Goal: Entertainment & Leisure: Consume media (video, audio)

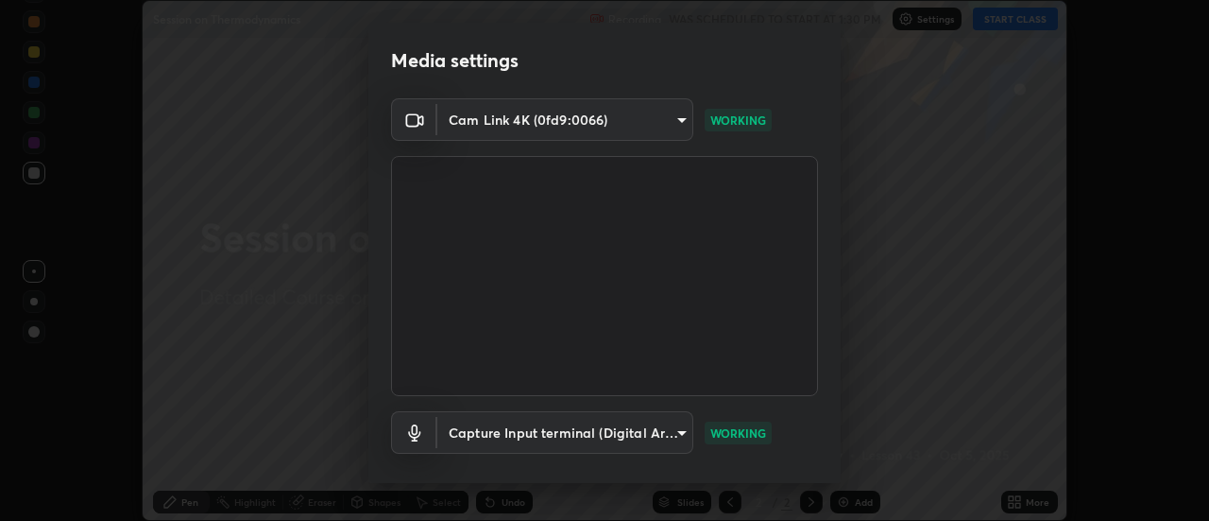
scroll to position [99, 0]
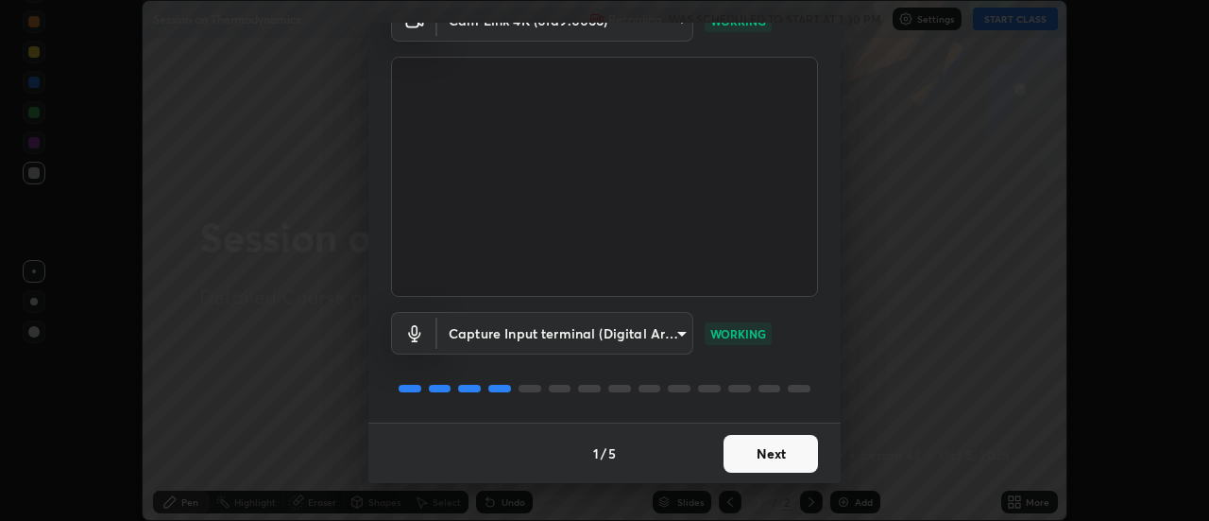
click at [784, 453] on button "Next" at bounding box center [771, 454] width 94 height 38
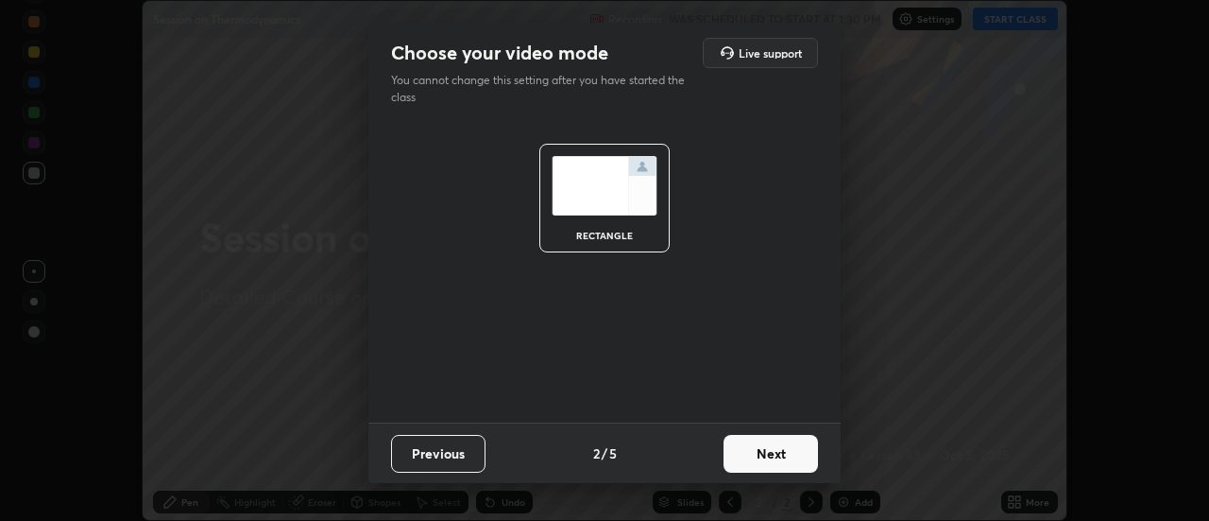
scroll to position [0, 0]
click at [785, 454] on button "Next" at bounding box center [771, 454] width 94 height 38
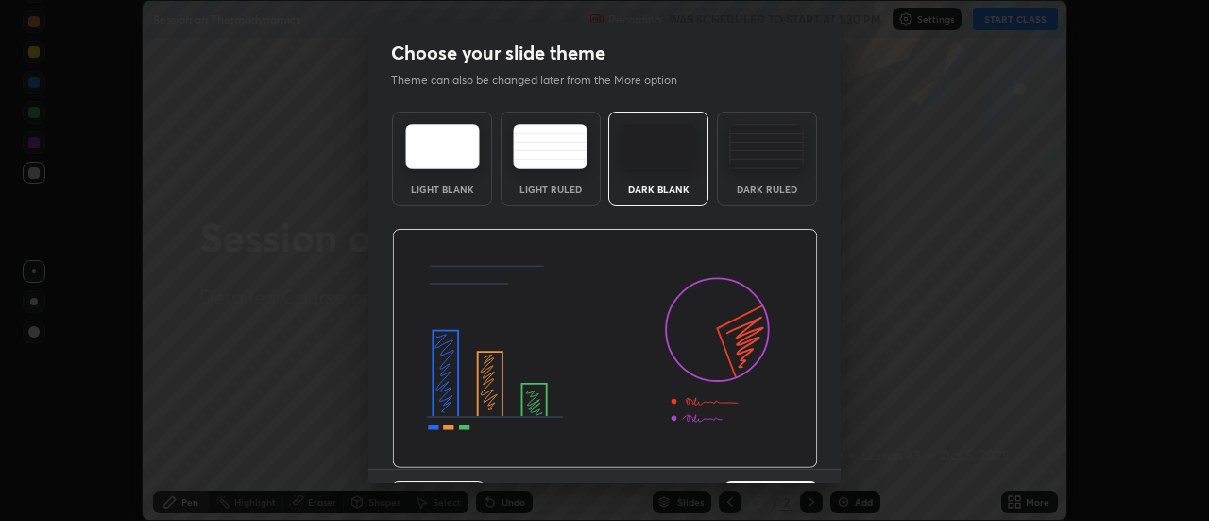
scroll to position [46, 0]
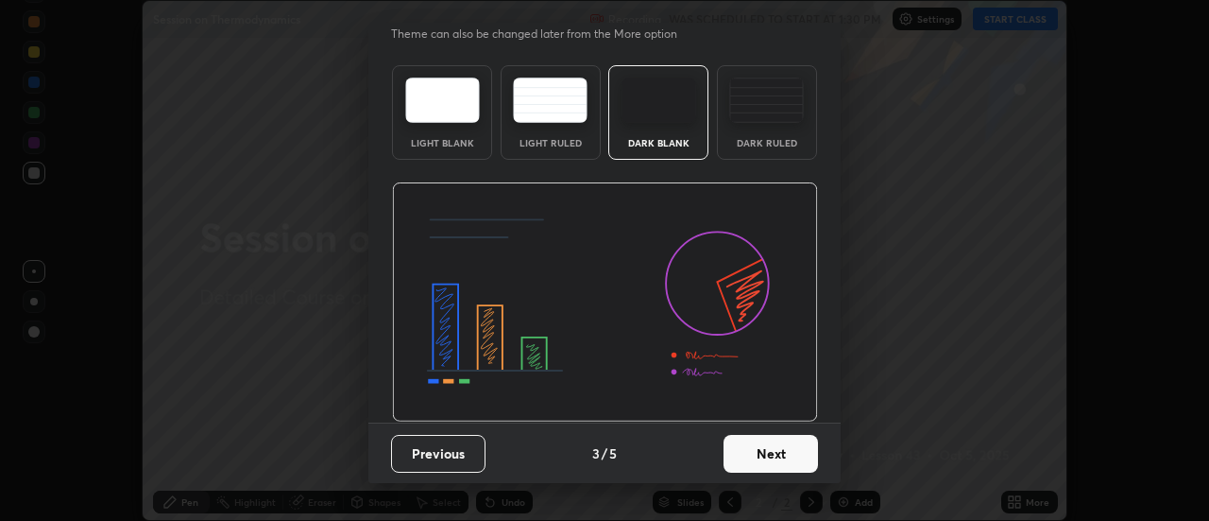
click at [781, 454] on button "Next" at bounding box center [771, 454] width 94 height 38
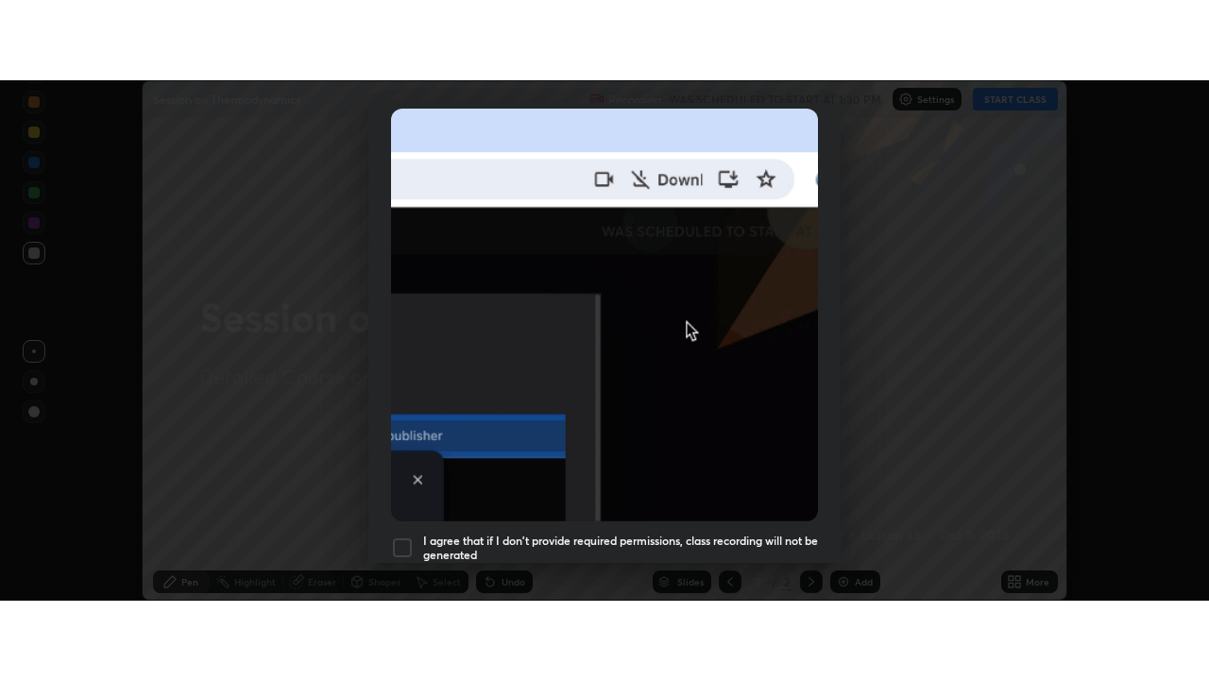
scroll to position [485, 0]
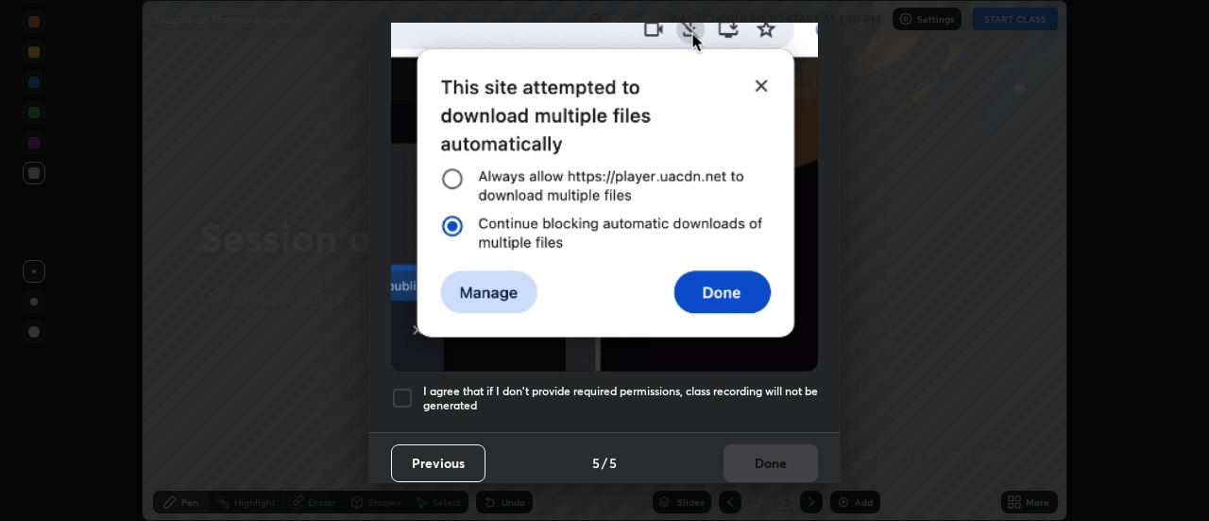
click at [763, 384] on h5 "I agree that if I don't provide required permissions, class recording will not …" at bounding box center [620, 398] width 395 height 29
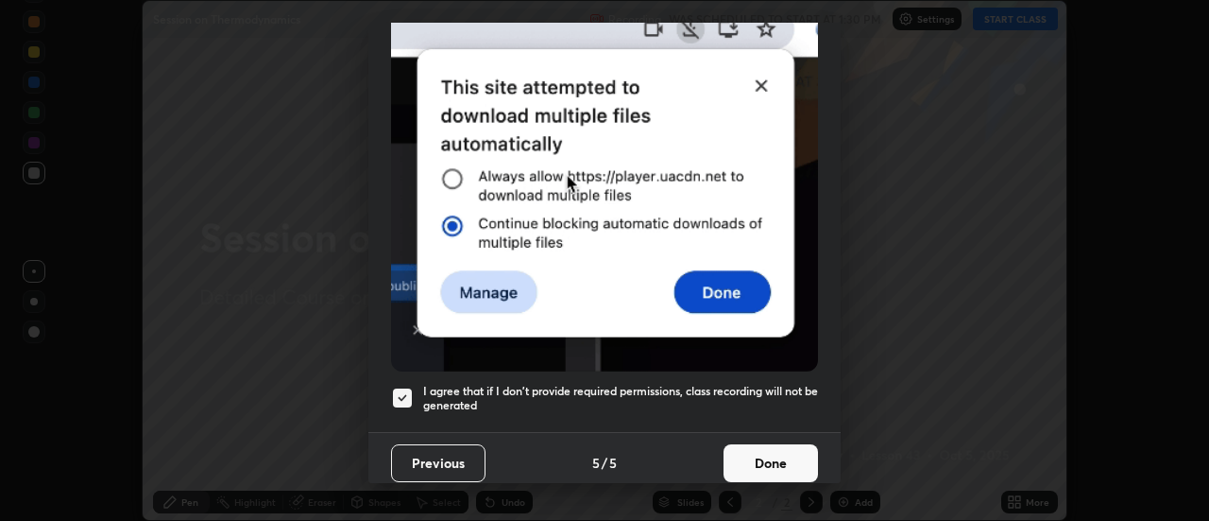
click at [754, 452] on button "Done" at bounding box center [771, 463] width 94 height 38
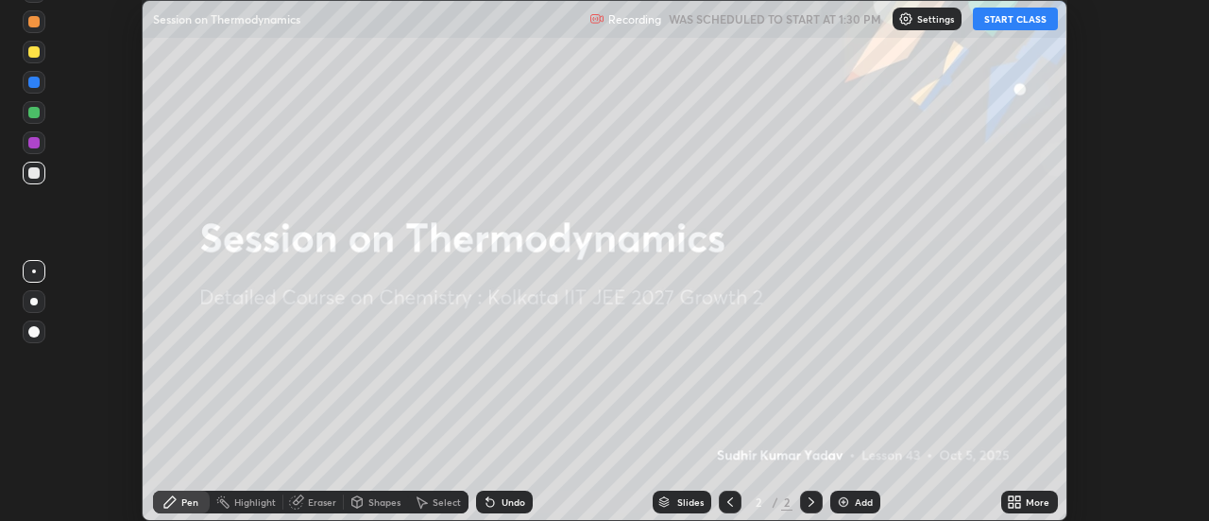
click at [996, 16] on button "START CLASS" at bounding box center [1015, 19] width 85 height 23
click at [1017, 504] on icon at bounding box center [1019, 505] width 5 height 5
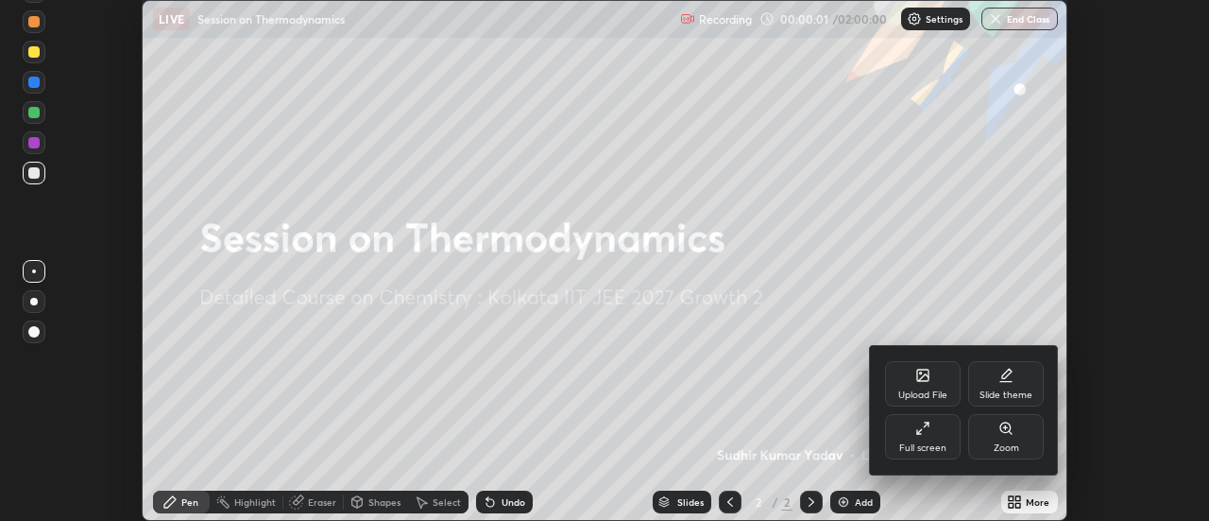
click at [921, 428] on icon at bounding box center [922, 427] width 15 height 15
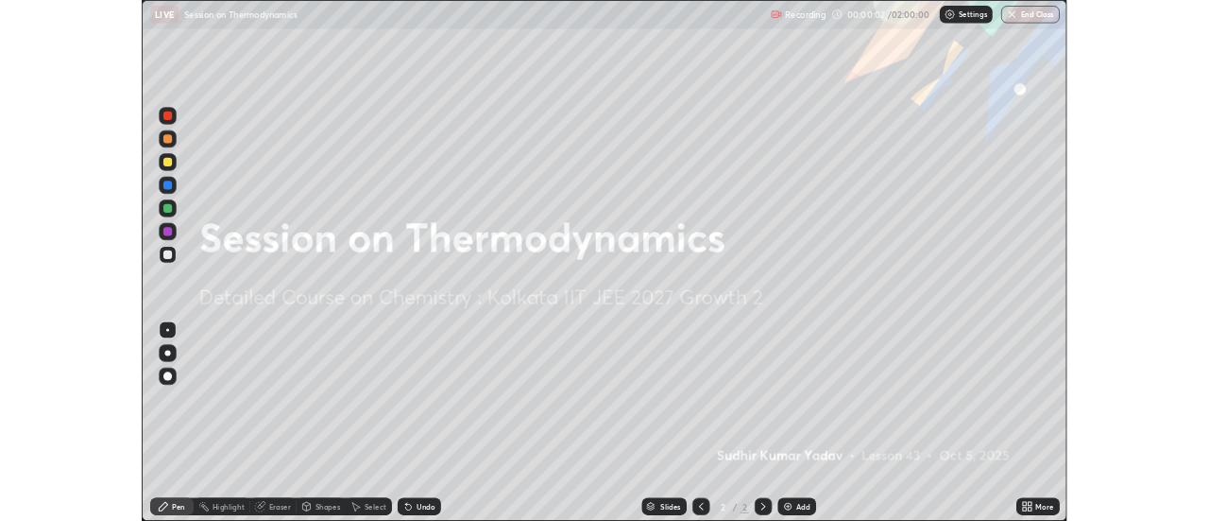
scroll to position [680, 1209]
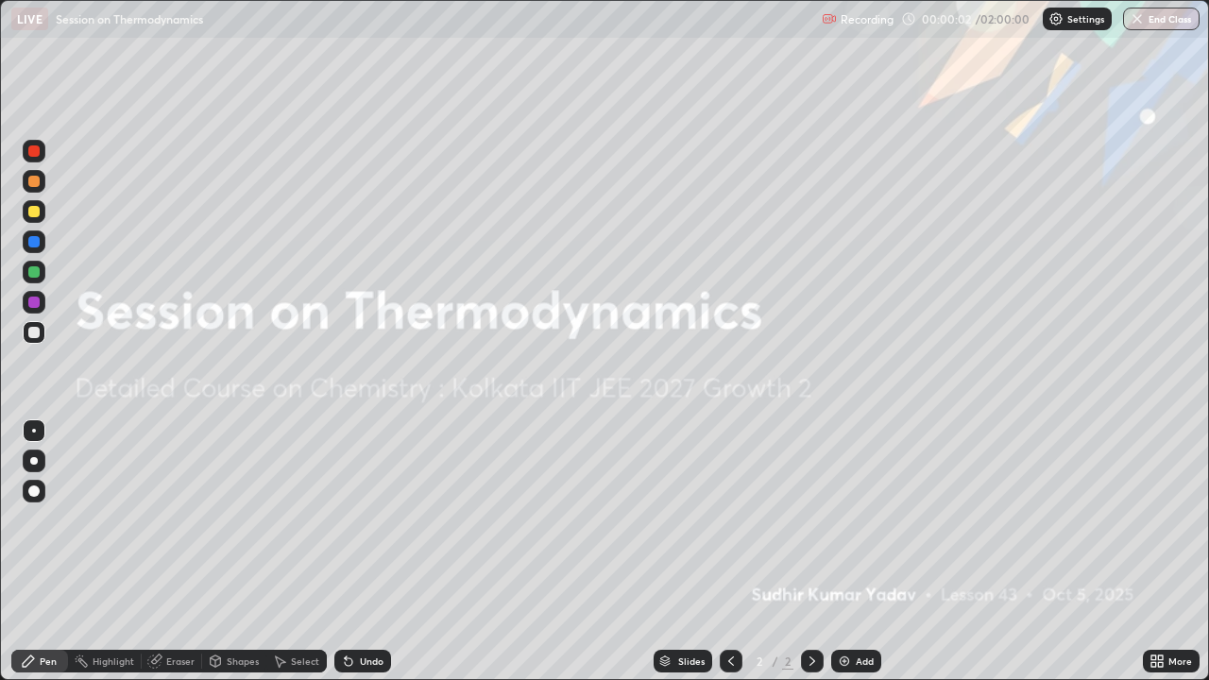
click at [856, 520] on div "Add" at bounding box center [865, 661] width 18 height 9
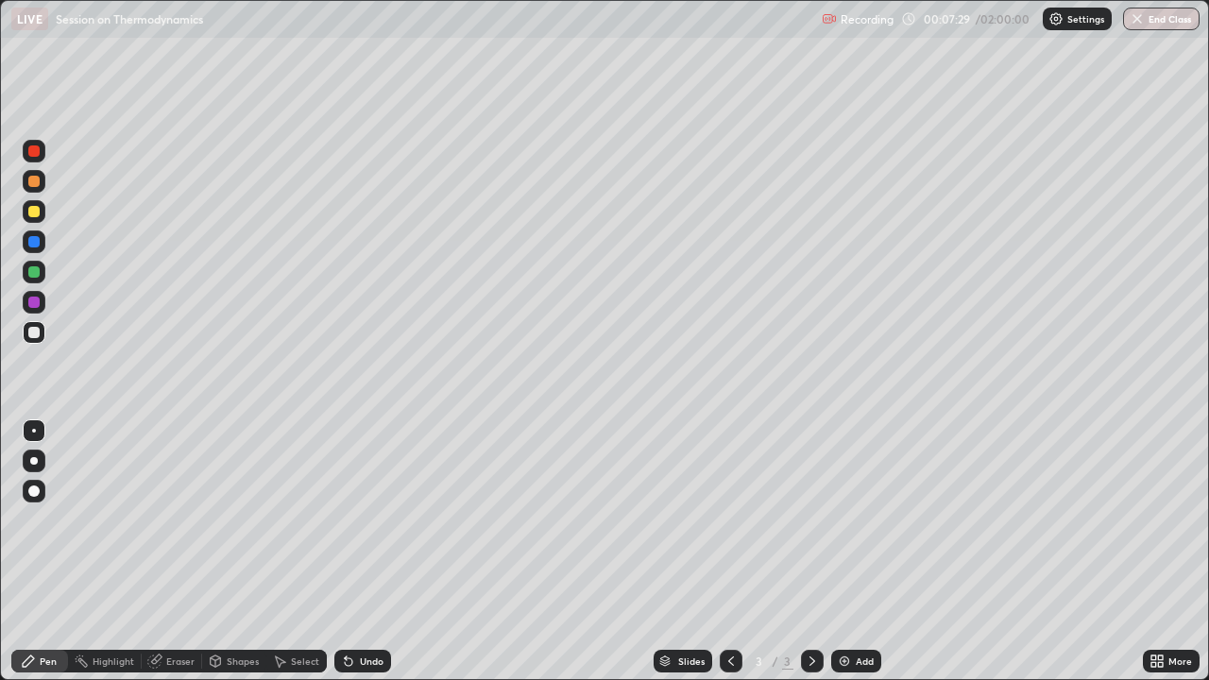
click at [349, 520] on icon at bounding box center [349, 662] width 8 height 8
click at [290, 520] on div "Select" at bounding box center [296, 661] width 60 height 23
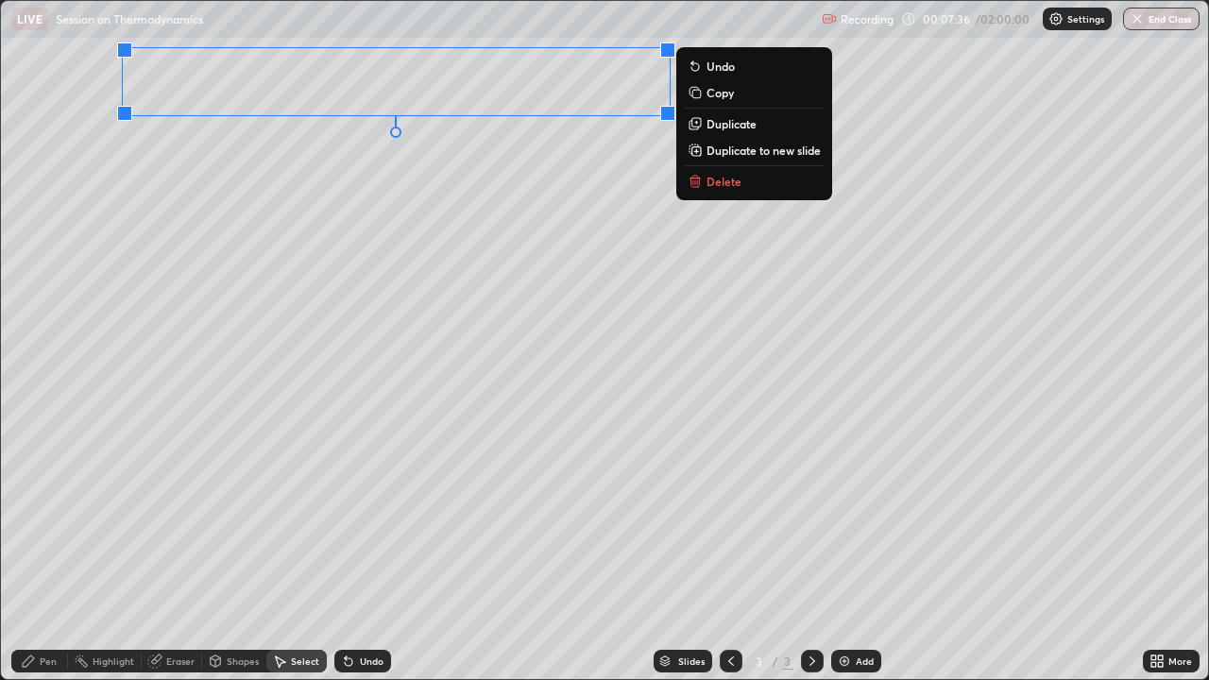
click at [48, 520] on div "Pen" at bounding box center [48, 661] width 17 height 9
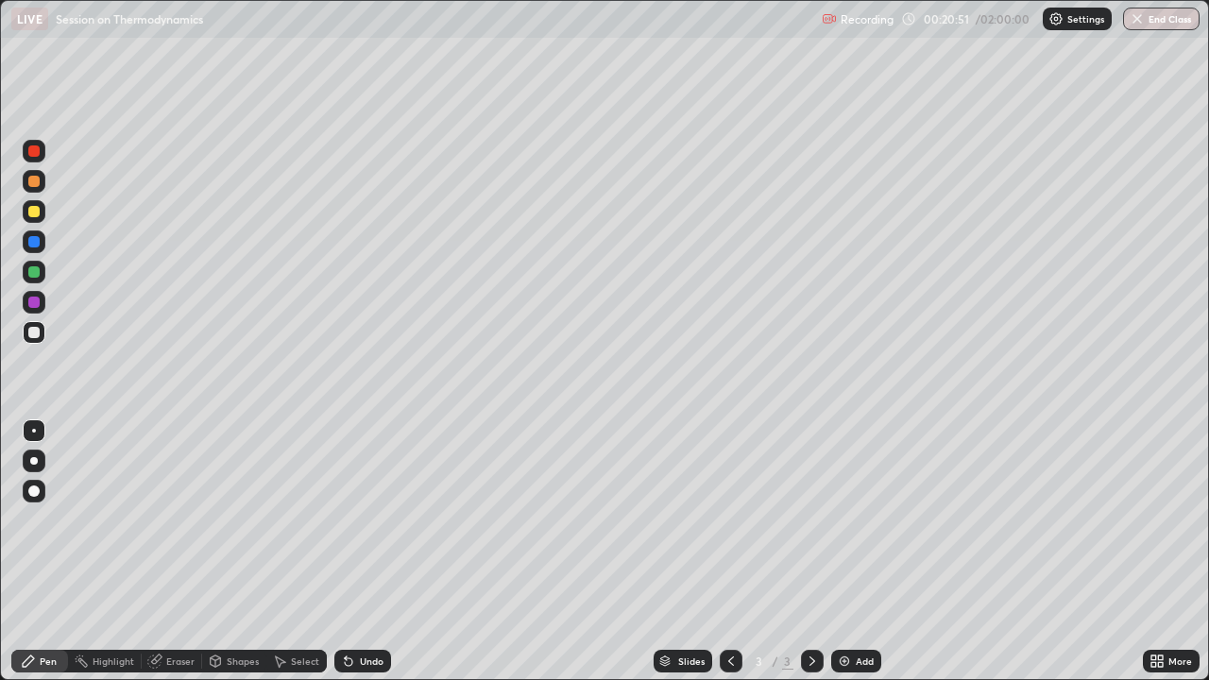
click at [345, 520] on icon at bounding box center [349, 662] width 8 height 8
click at [840, 520] on img at bounding box center [844, 661] width 15 height 15
click at [345, 520] on div "Undo" at bounding box center [362, 661] width 57 height 23
click at [350, 520] on icon at bounding box center [348, 661] width 15 height 15
click at [351, 520] on icon at bounding box center [348, 661] width 15 height 15
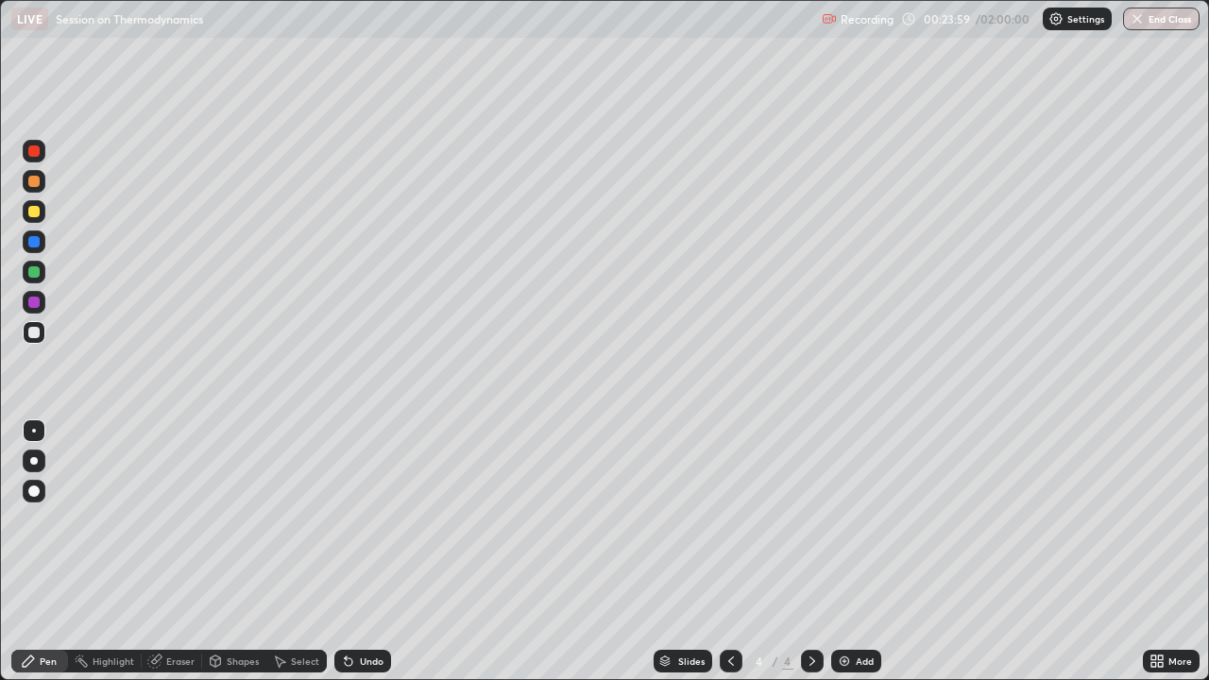
click at [354, 520] on div "Undo" at bounding box center [362, 661] width 57 height 23
click at [304, 520] on div "Select" at bounding box center [305, 661] width 28 height 9
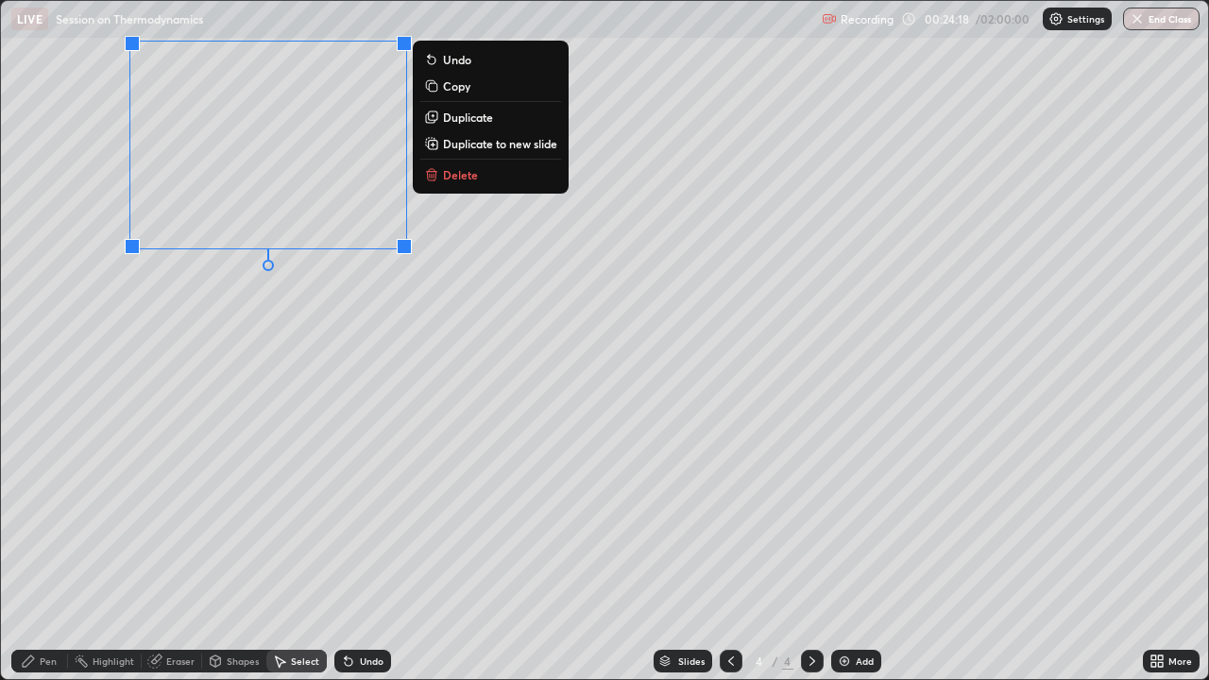
click at [43, 520] on div "Pen" at bounding box center [48, 661] width 17 height 9
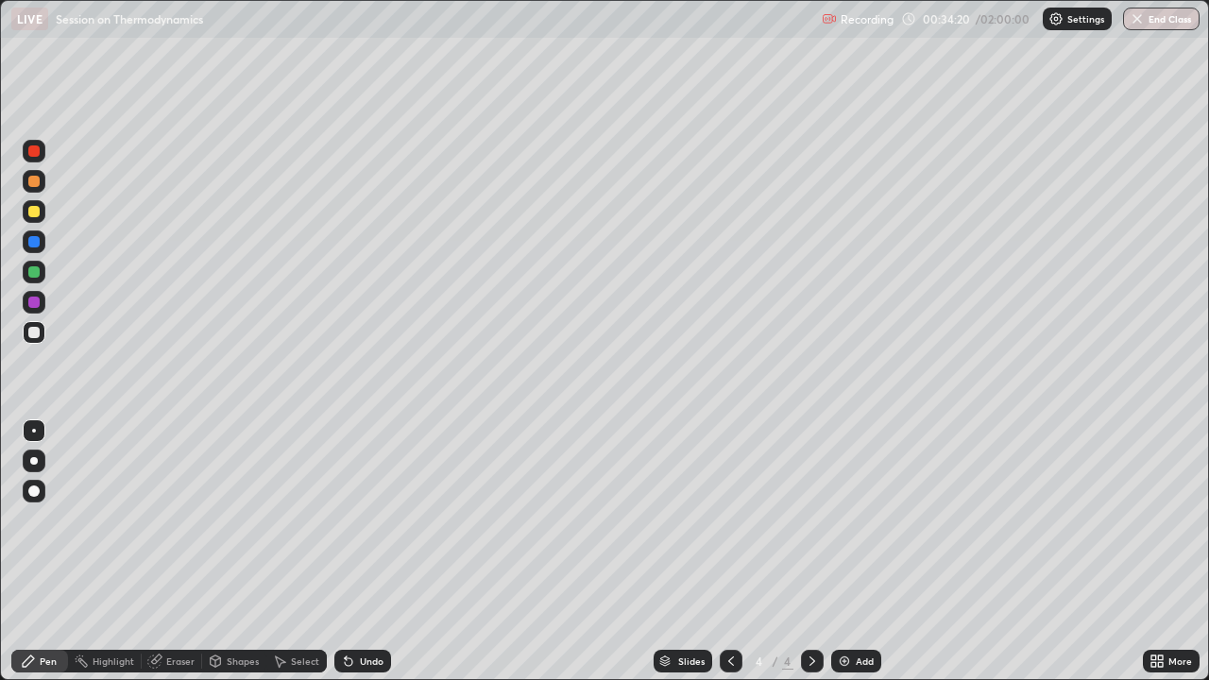
click at [831, 520] on div "Add" at bounding box center [856, 661] width 50 height 23
click at [350, 520] on div "Undo" at bounding box center [362, 661] width 57 height 23
click at [299, 520] on div "Select" at bounding box center [305, 661] width 28 height 9
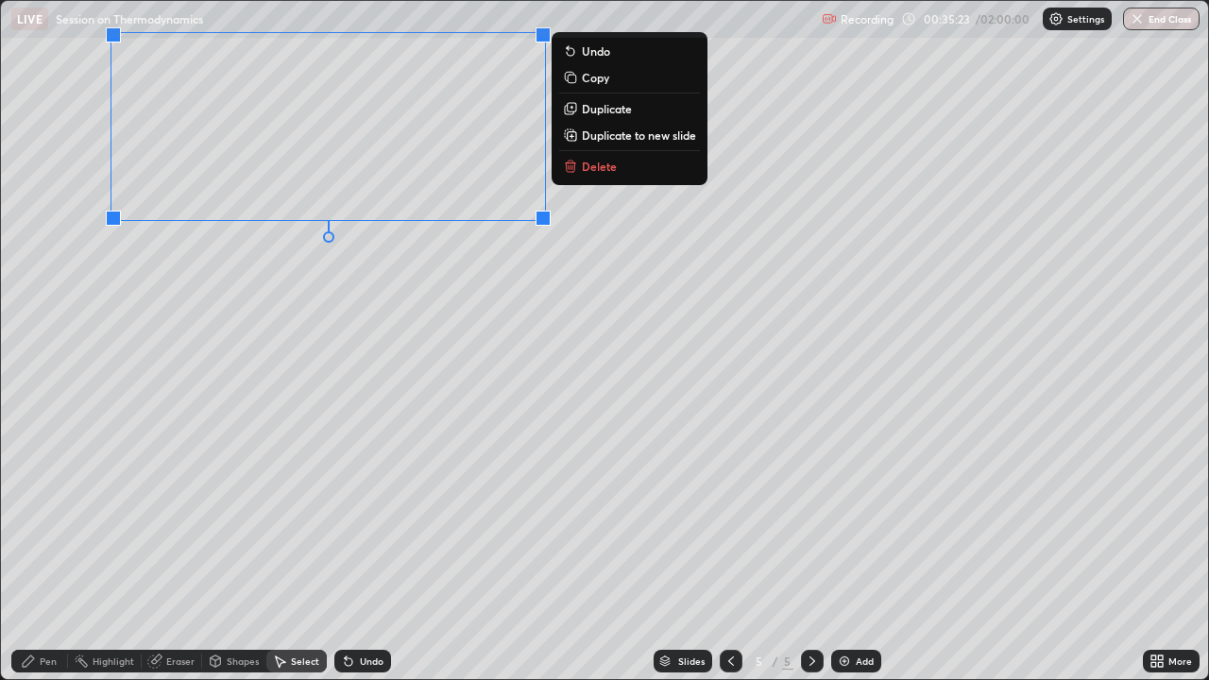
click at [43, 520] on div "Pen" at bounding box center [48, 661] width 17 height 9
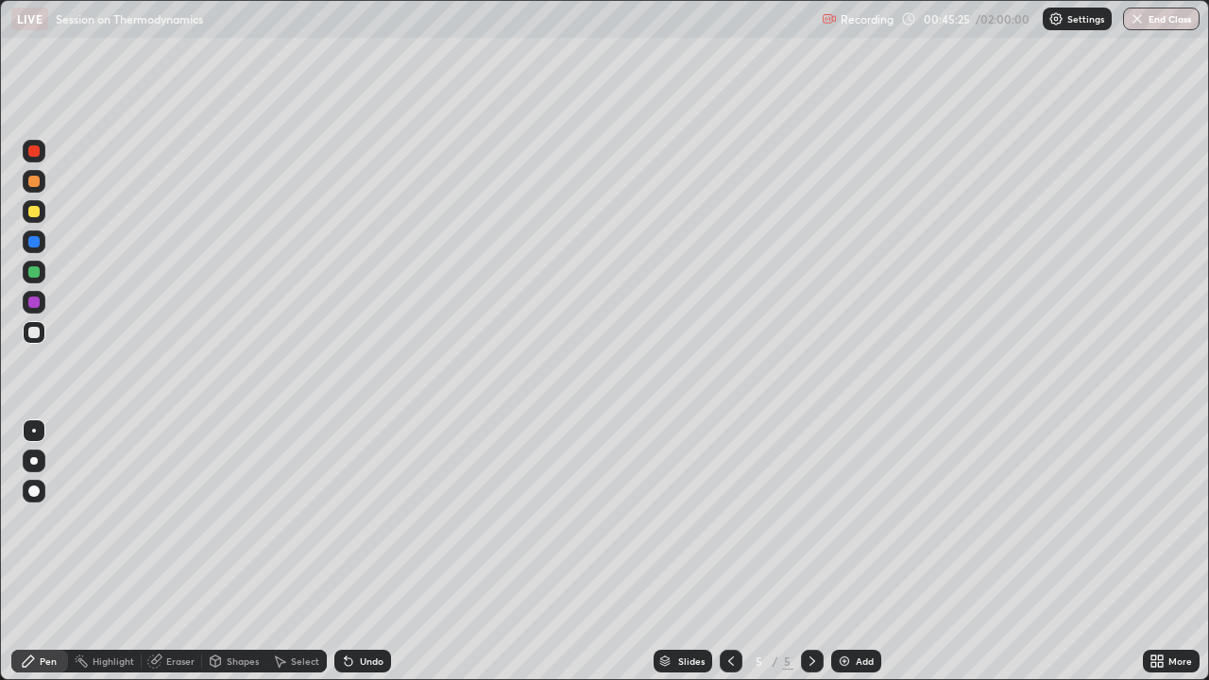
click at [846, 520] on img at bounding box center [844, 661] width 15 height 15
click at [346, 520] on icon at bounding box center [349, 662] width 8 height 8
click at [852, 520] on div "Add" at bounding box center [856, 661] width 50 height 23
click at [344, 520] on icon at bounding box center [348, 661] width 15 height 15
click at [364, 520] on div "Undo" at bounding box center [372, 661] width 24 height 9
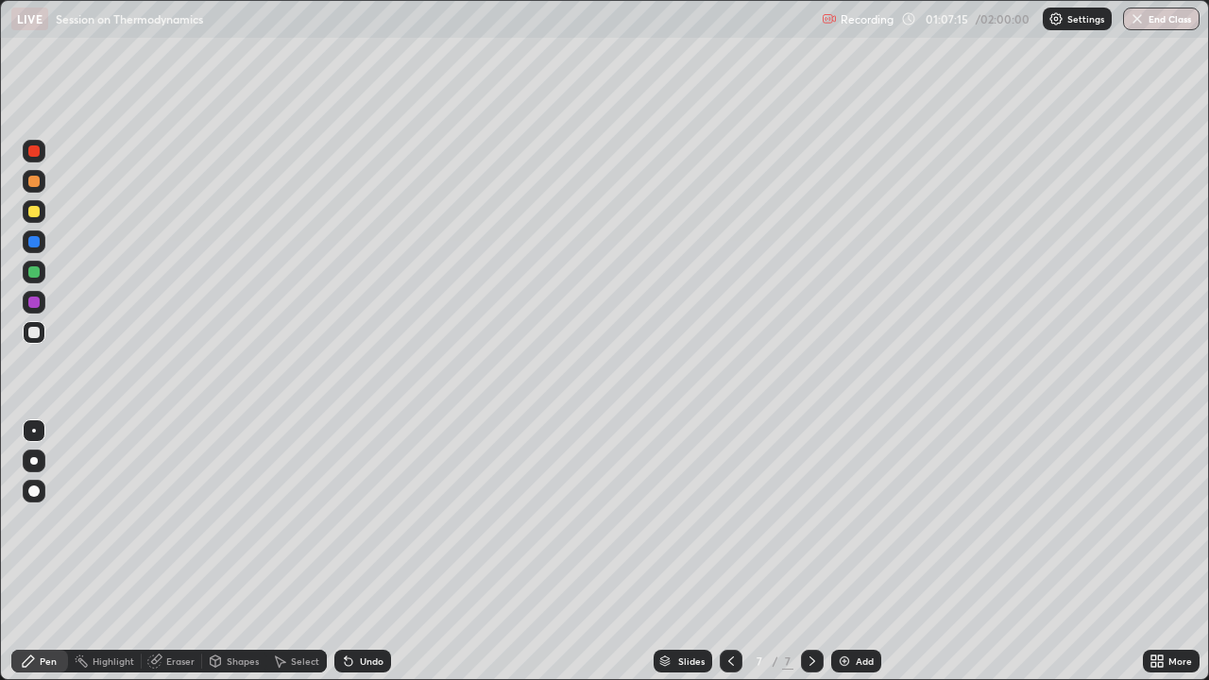
click at [365, 520] on div "Undo" at bounding box center [372, 661] width 24 height 9
click at [367, 520] on div "Undo" at bounding box center [372, 661] width 24 height 9
click at [371, 520] on div "Undo" at bounding box center [372, 661] width 24 height 9
click at [850, 520] on div "Add" at bounding box center [856, 661] width 50 height 23
click at [298, 520] on div "Select" at bounding box center [305, 661] width 28 height 9
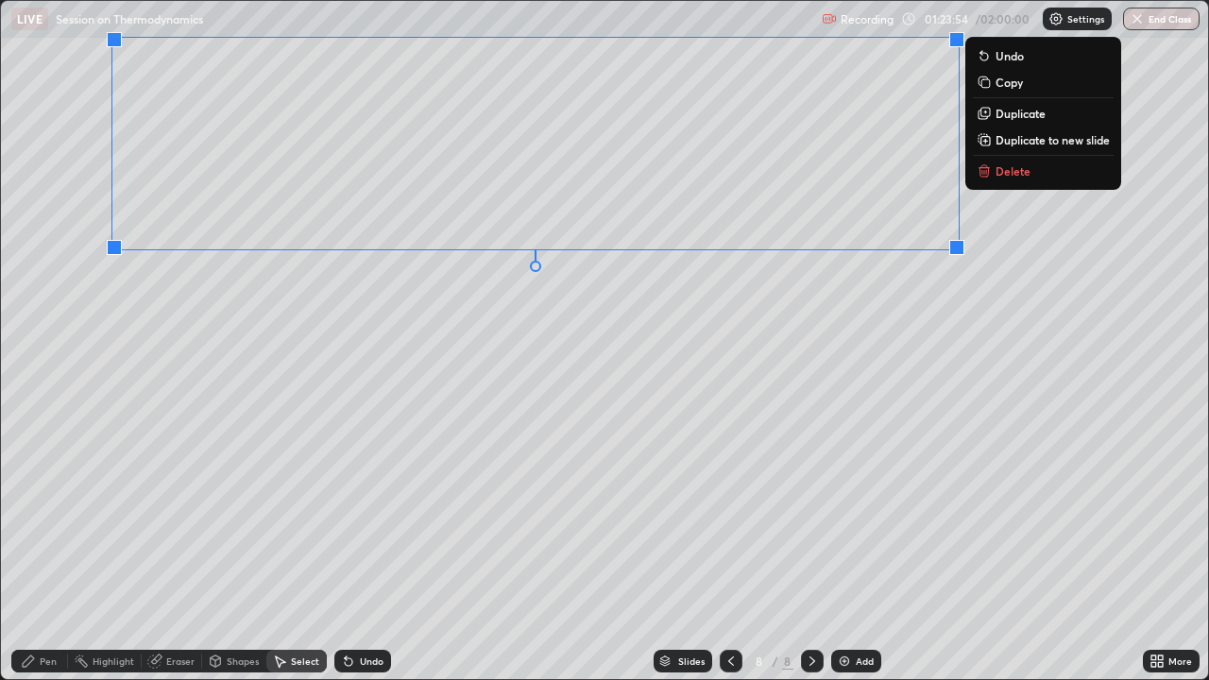
click at [958, 240] on div at bounding box center [956, 247] width 15 height 15
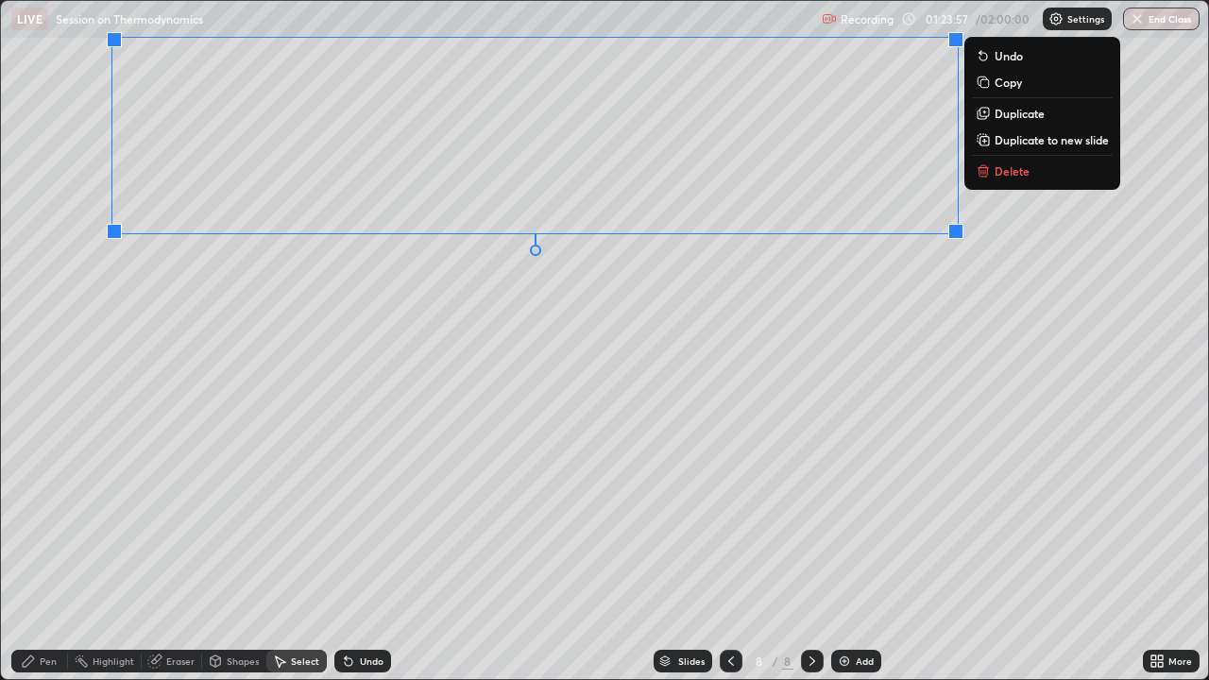
click at [44, 520] on div "Pen" at bounding box center [39, 661] width 57 height 23
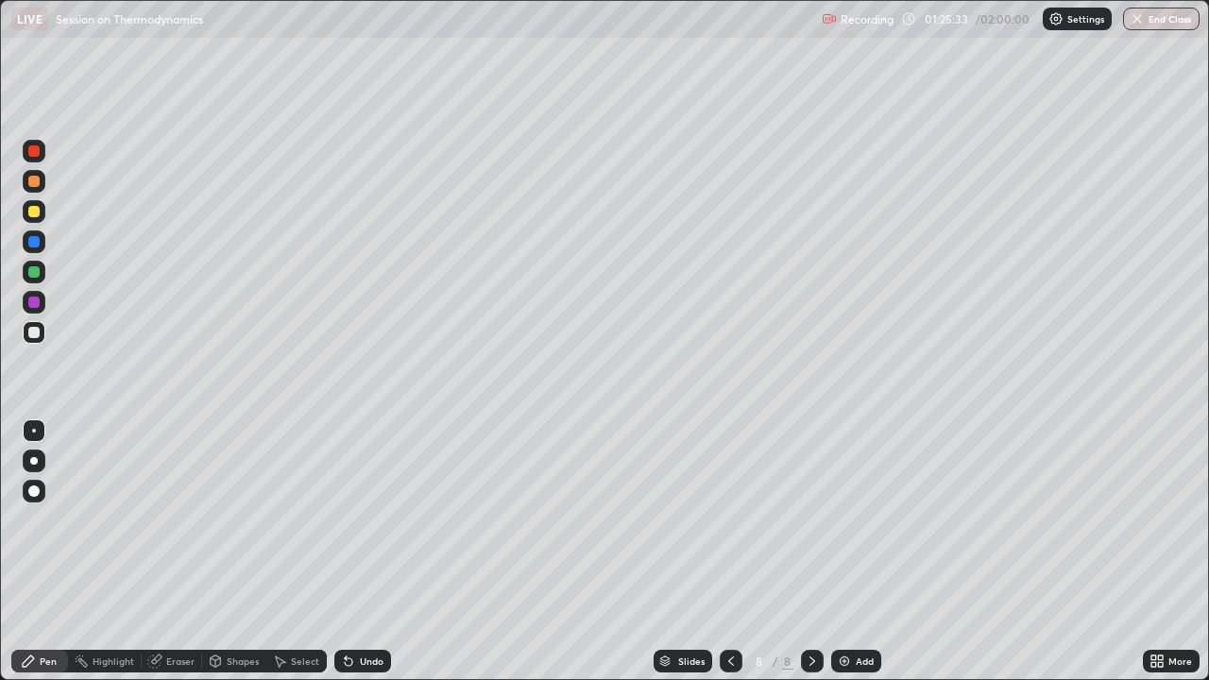
click at [346, 520] on icon at bounding box center [348, 661] width 15 height 15
click at [346, 520] on icon at bounding box center [349, 662] width 8 height 8
click at [838, 520] on img at bounding box center [844, 661] width 15 height 15
click at [362, 520] on div "Undo" at bounding box center [372, 661] width 24 height 9
click at [303, 520] on div "Select" at bounding box center [305, 661] width 28 height 9
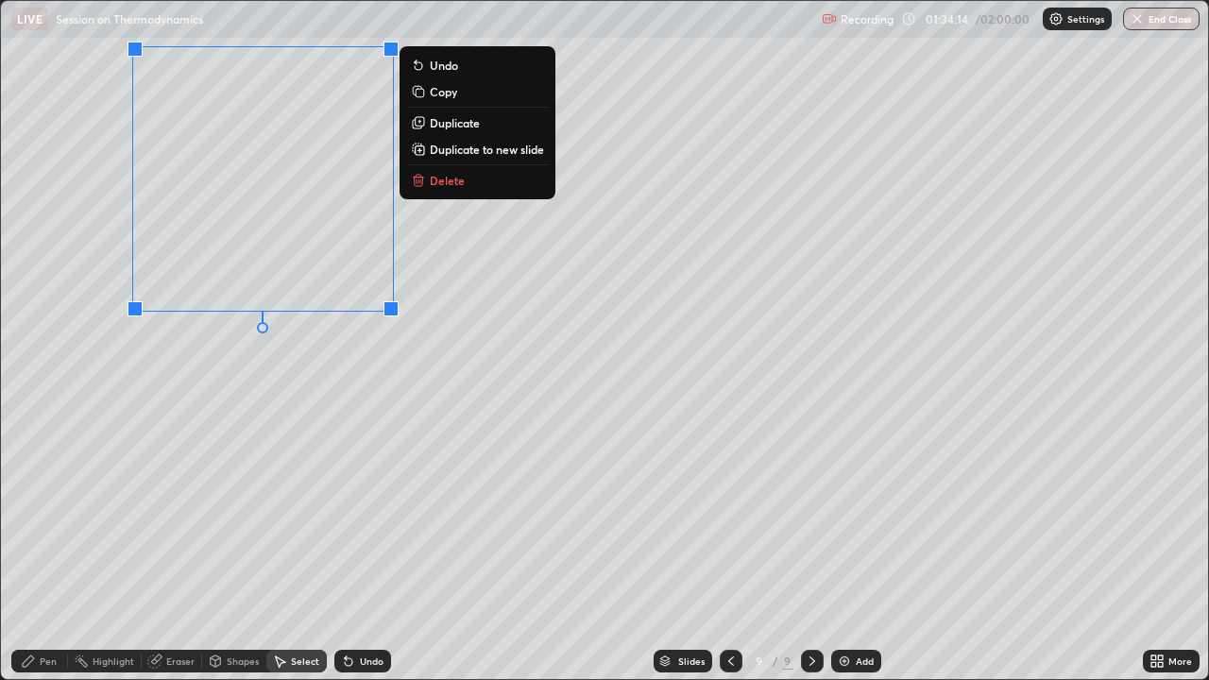
click at [52, 520] on div "Pen" at bounding box center [48, 661] width 17 height 9
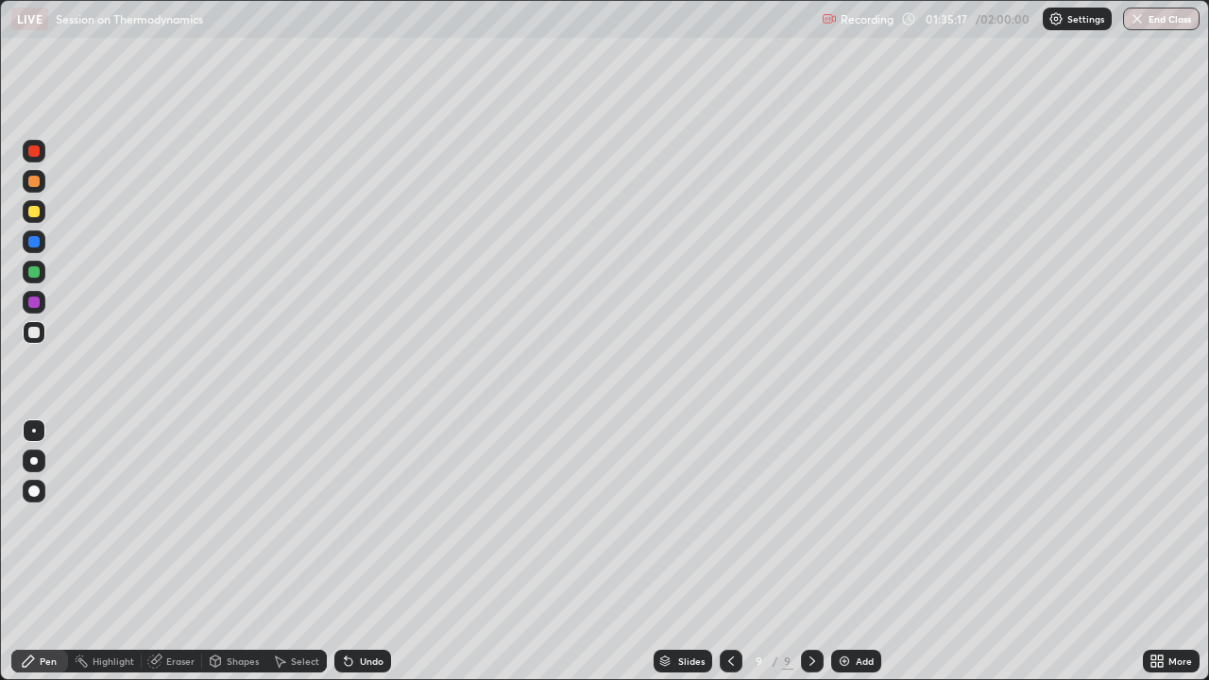
click at [35, 275] on div at bounding box center [33, 271] width 11 height 11
click at [345, 520] on icon at bounding box center [346, 658] width 2 height 2
click at [345, 520] on icon at bounding box center [349, 662] width 8 height 8
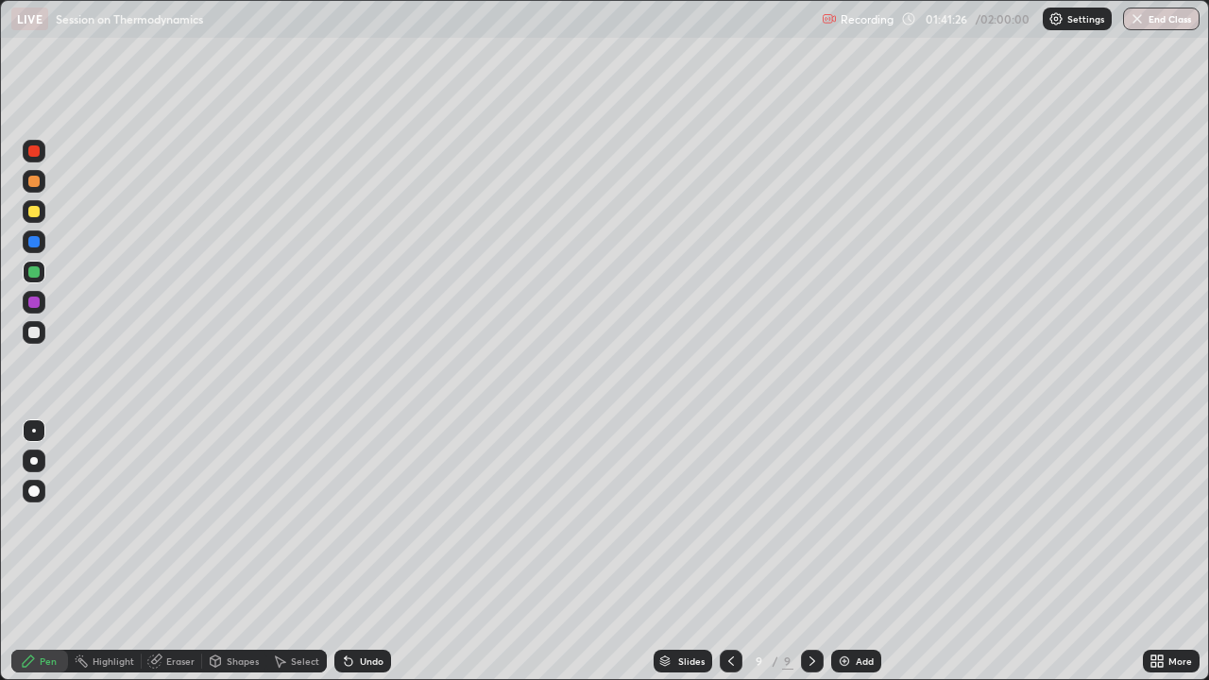
click at [341, 520] on icon at bounding box center [348, 661] width 15 height 15
click at [350, 520] on icon at bounding box center [348, 661] width 15 height 15
click at [352, 520] on icon at bounding box center [348, 661] width 15 height 15
click at [354, 520] on div "Undo" at bounding box center [362, 661] width 57 height 23
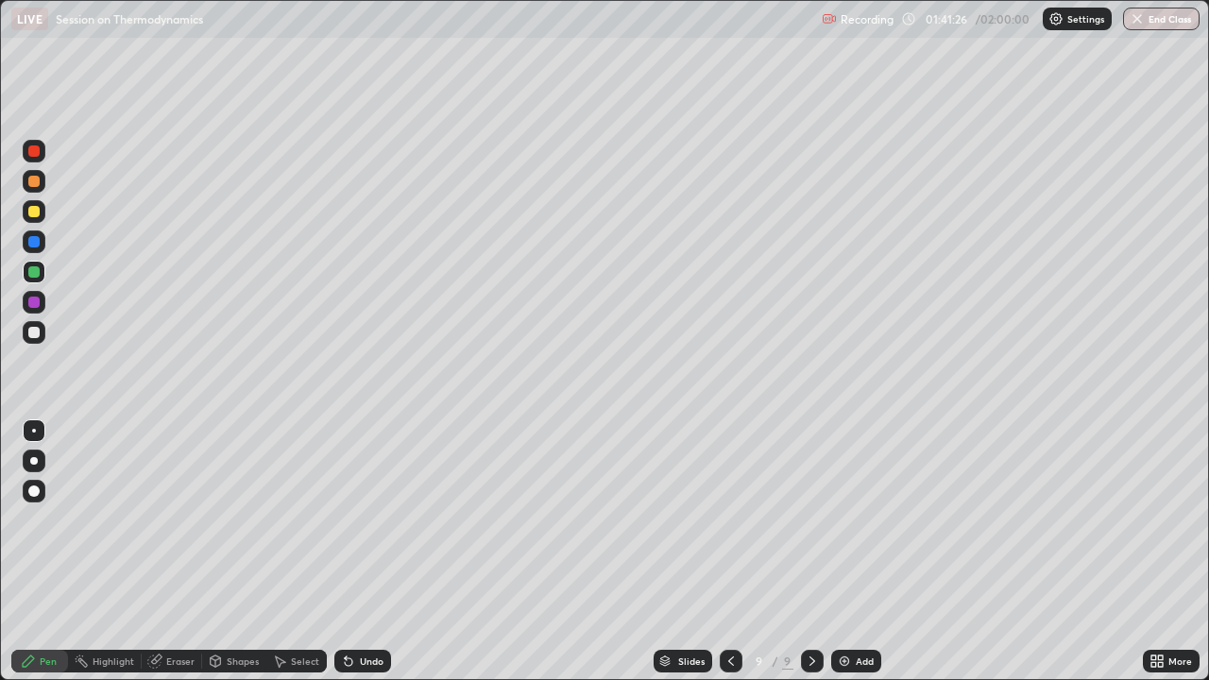
click at [356, 520] on div "Undo" at bounding box center [362, 661] width 57 height 23
click at [358, 520] on div "Undo" at bounding box center [362, 661] width 57 height 23
click at [359, 520] on div "Undo" at bounding box center [362, 661] width 57 height 23
click at [356, 520] on div "Undo" at bounding box center [362, 661] width 57 height 23
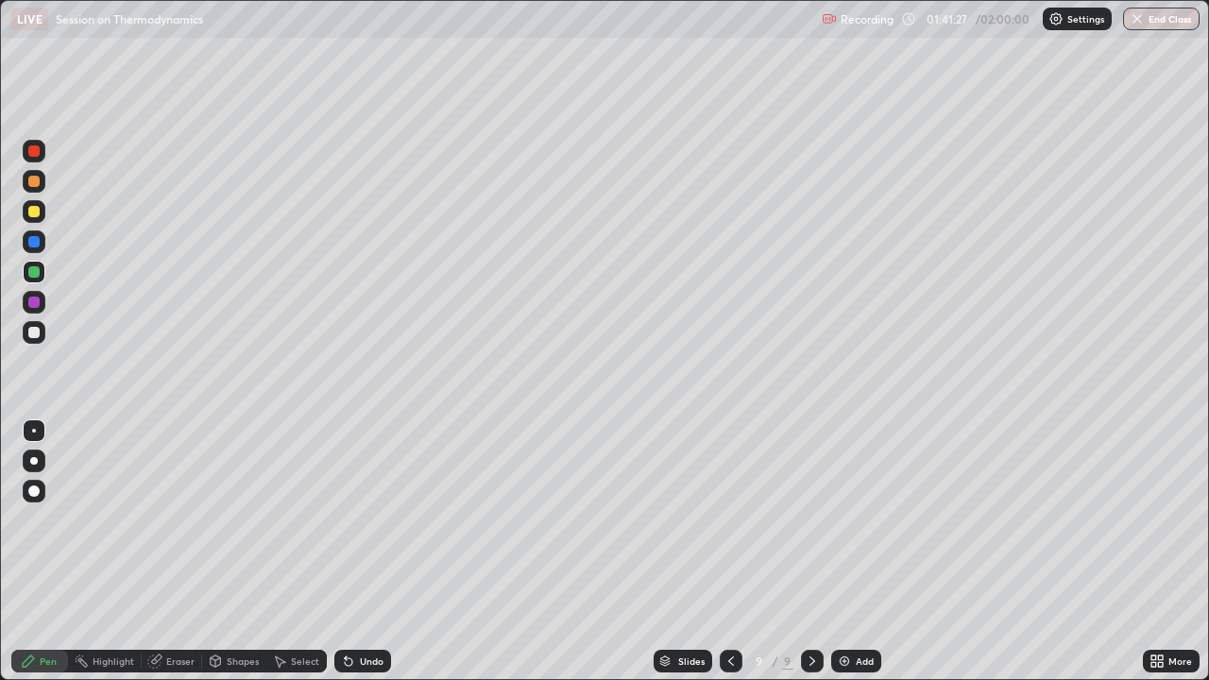
click at [357, 520] on div "Undo" at bounding box center [362, 661] width 57 height 23
click at [353, 520] on icon at bounding box center [348, 661] width 15 height 15
click at [354, 520] on div "Undo" at bounding box center [362, 661] width 57 height 23
click at [355, 520] on div "Undo" at bounding box center [362, 661] width 57 height 23
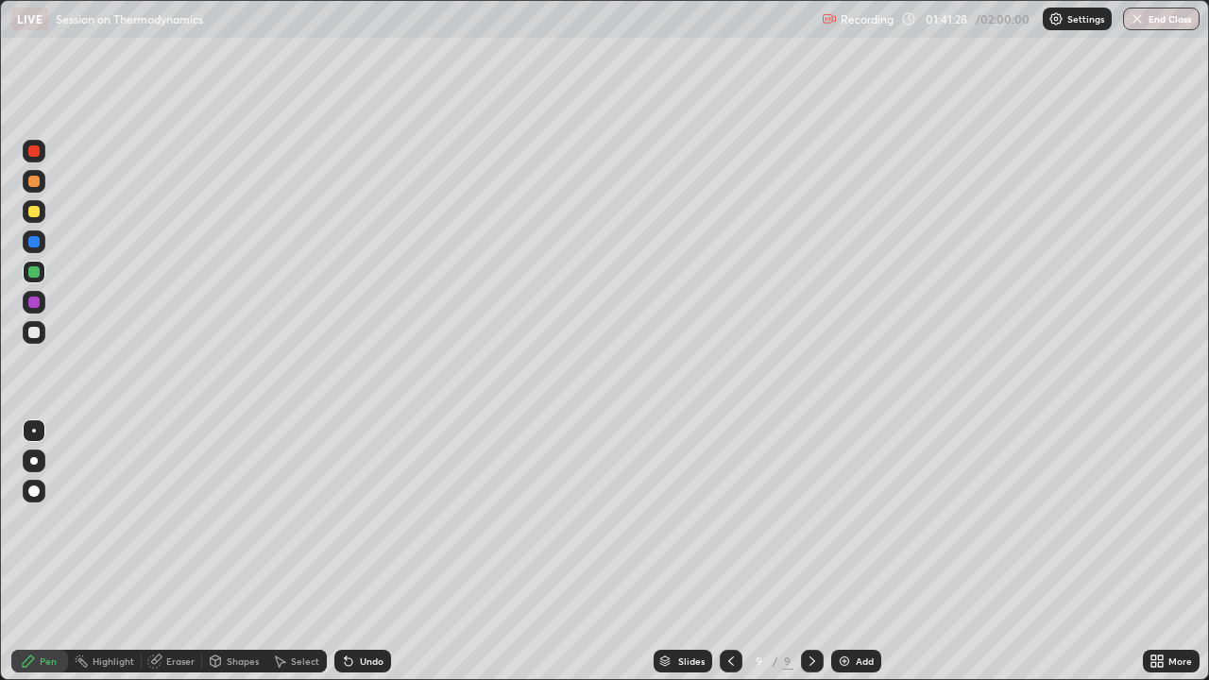
click at [356, 520] on div "Undo" at bounding box center [362, 661] width 57 height 23
click at [354, 520] on div "Undo" at bounding box center [362, 661] width 57 height 23
click at [356, 520] on div "Undo" at bounding box center [362, 661] width 57 height 23
click at [844, 520] on img at bounding box center [844, 661] width 15 height 15
click at [730, 520] on icon at bounding box center [730, 661] width 15 height 15
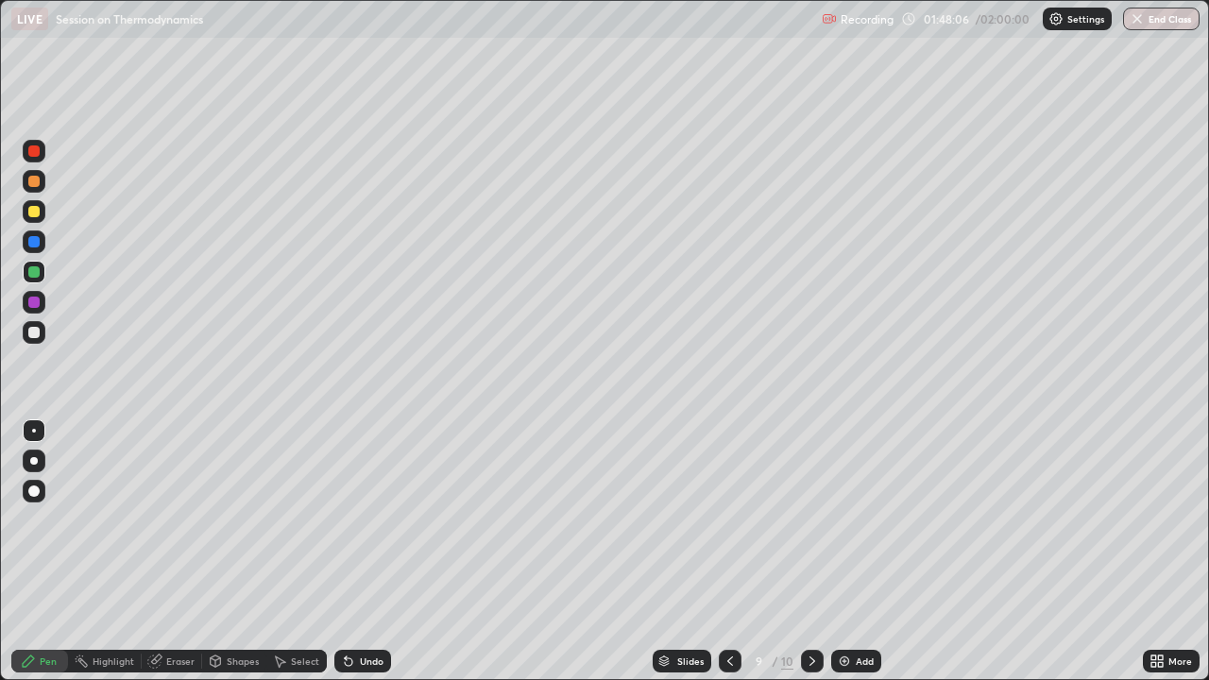
click at [818, 520] on div at bounding box center [812, 661] width 23 height 23
click at [299, 520] on div "Select" at bounding box center [305, 661] width 28 height 9
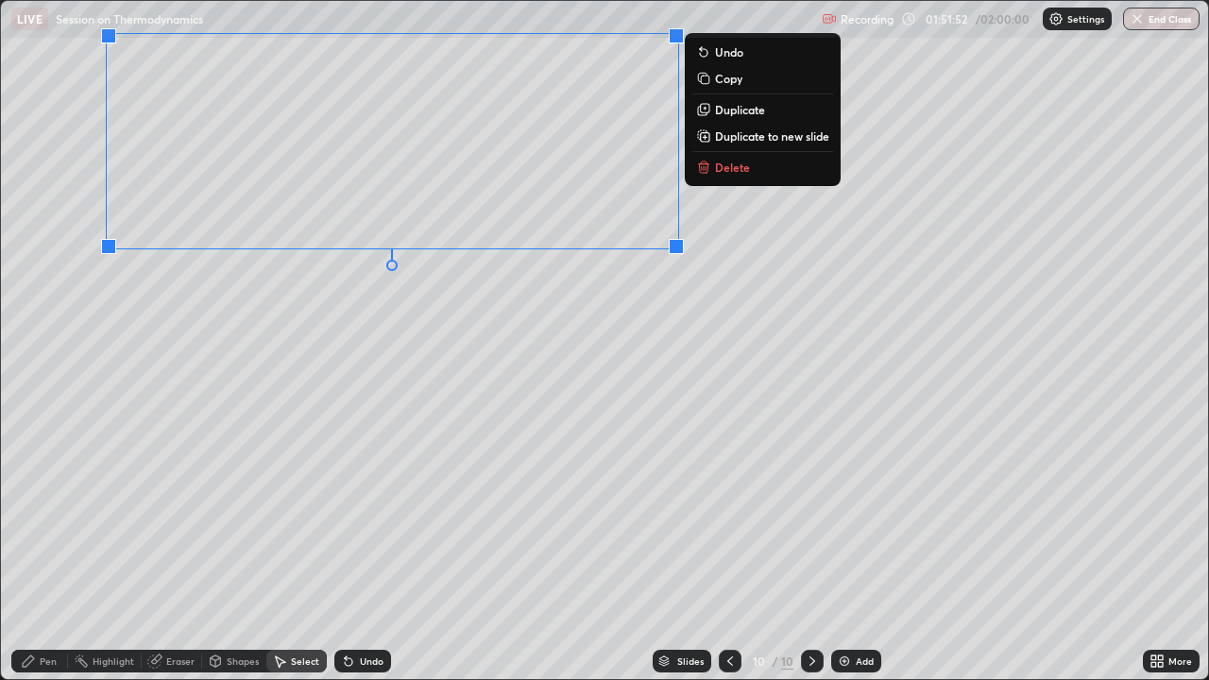
click at [46, 520] on div "Pen" at bounding box center [48, 661] width 17 height 9
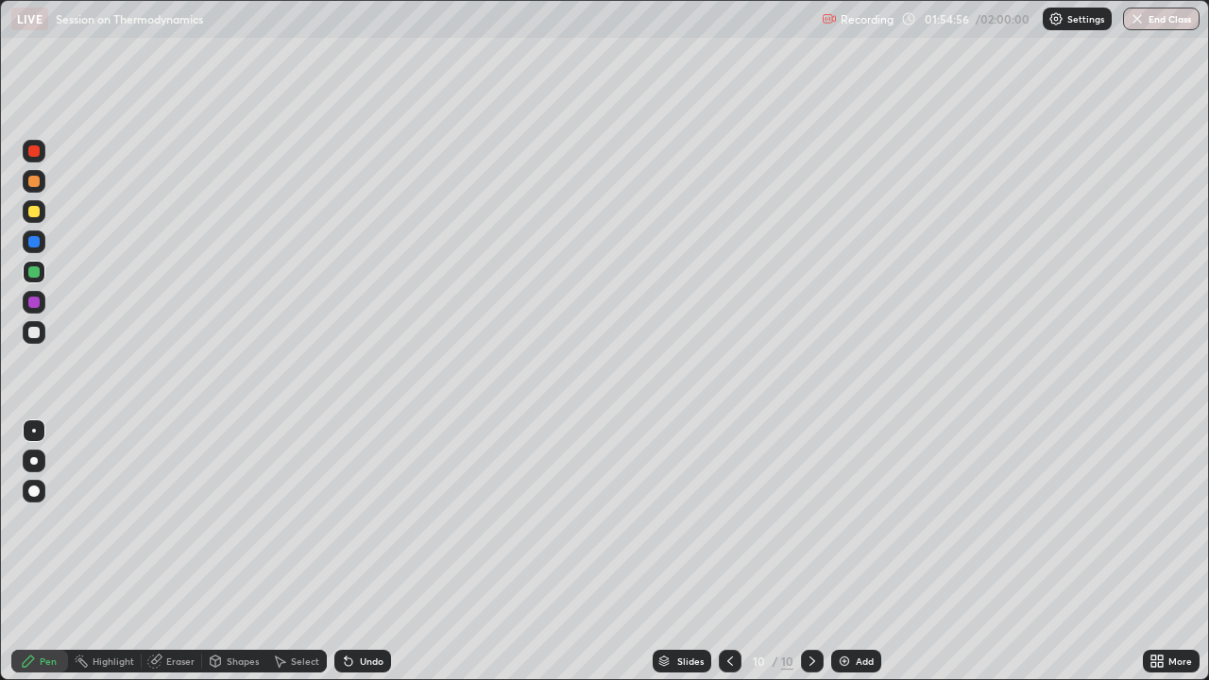
click at [1140, 20] on img "button" at bounding box center [1137, 18] width 15 height 15
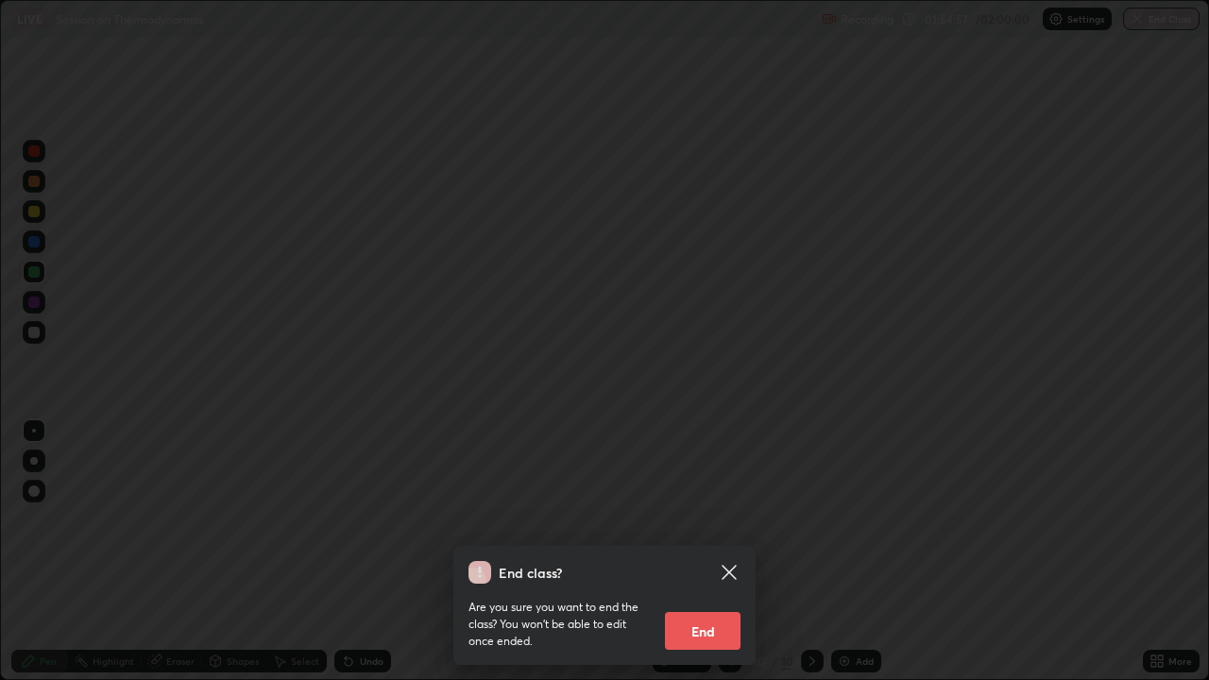
click at [708, 520] on button "End" at bounding box center [703, 631] width 76 height 38
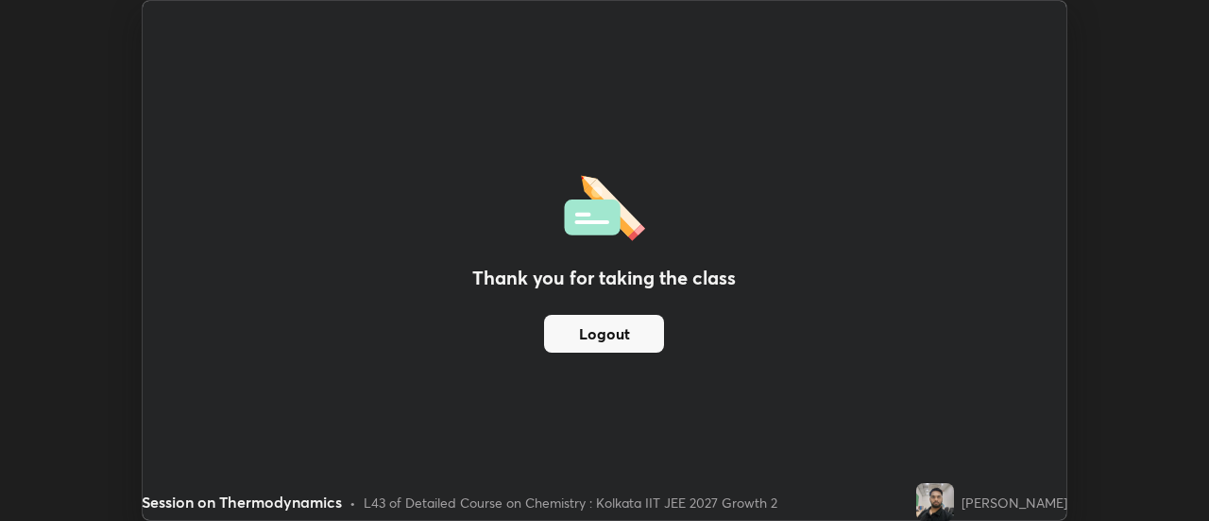
scroll to position [93952, 93263]
